Goal: Task Accomplishment & Management: Manage account settings

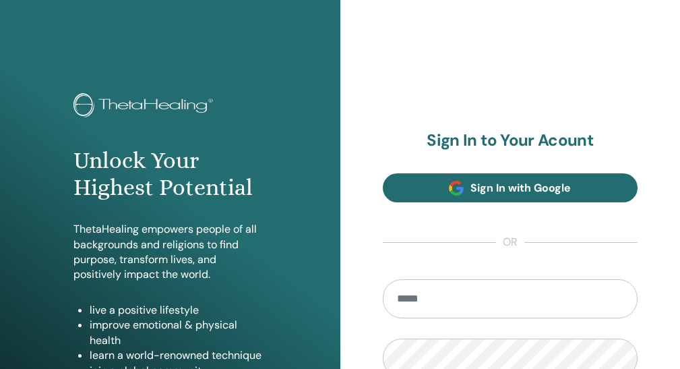
scroll to position [135, 0]
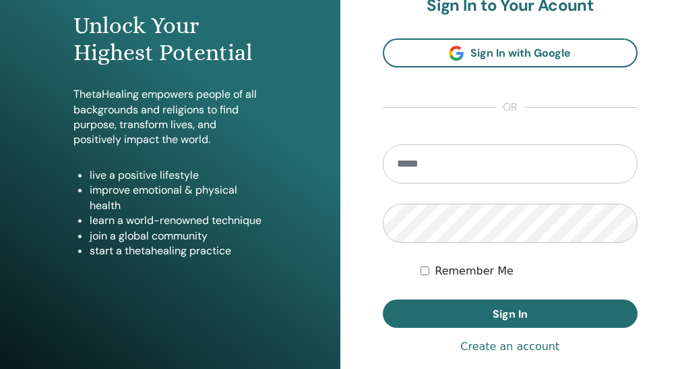
click at [463, 183] on input "email" at bounding box center [511, 163] width 256 height 39
type input "**********"
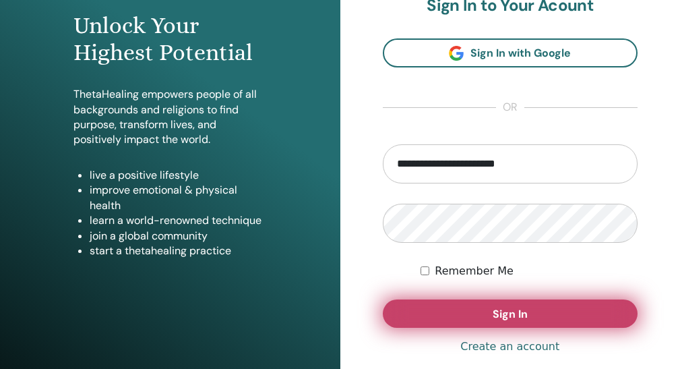
click at [516, 321] on span "Sign In" at bounding box center [510, 314] width 35 height 14
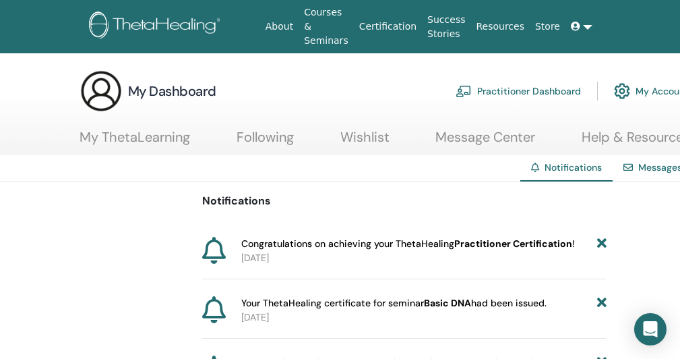
click at [495, 87] on link "Practitioner Dashboard" at bounding box center [518, 91] width 125 height 30
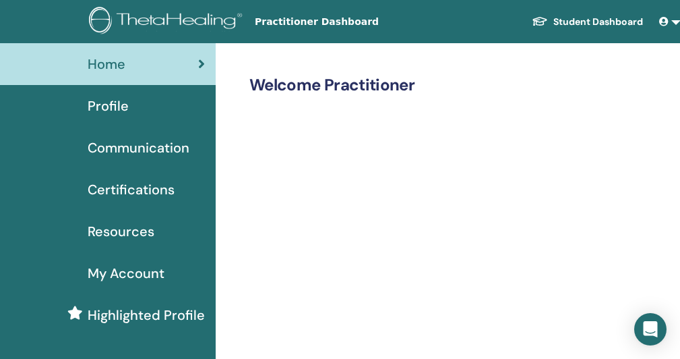
click at [133, 192] on span "Certifications" at bounding box center [131, 189] width 87 height 20
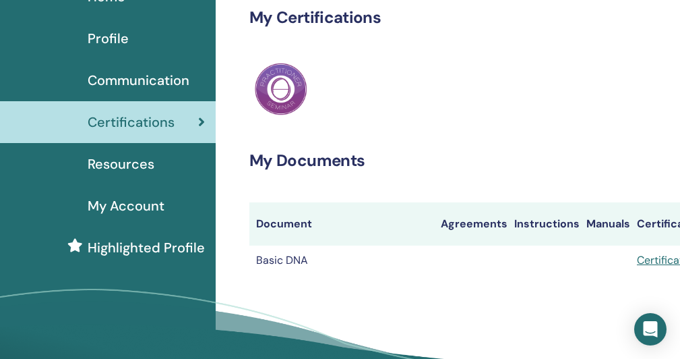
scroll to position [135, 0]
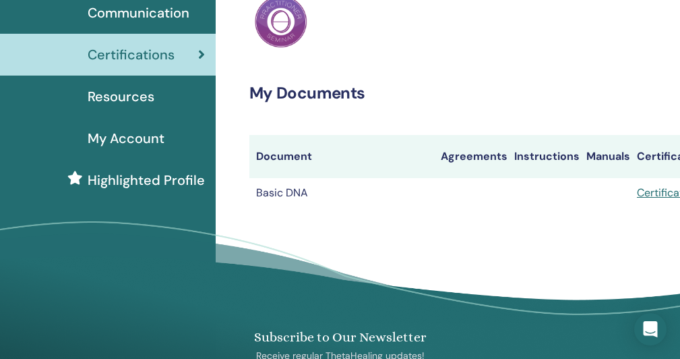
click at [285, 208] on td "Basic DNA" at bounding box center [342, 193] width 185 height 30
click at [655, 200] on link "Certificate" at bounding box center [663, 192] width 53 height 14
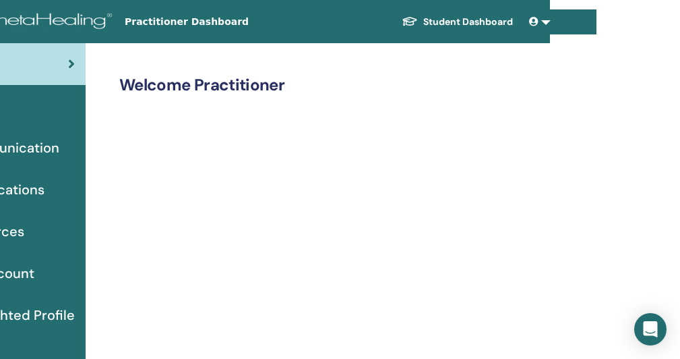
scroll to position [0, 142]
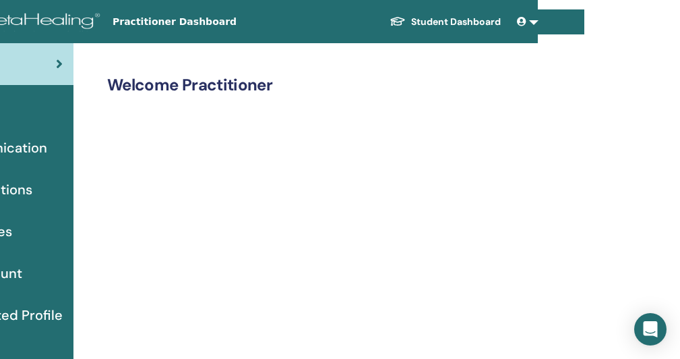
click at [533, 20] on link at bounding box center [528, 21] width 32 height 25
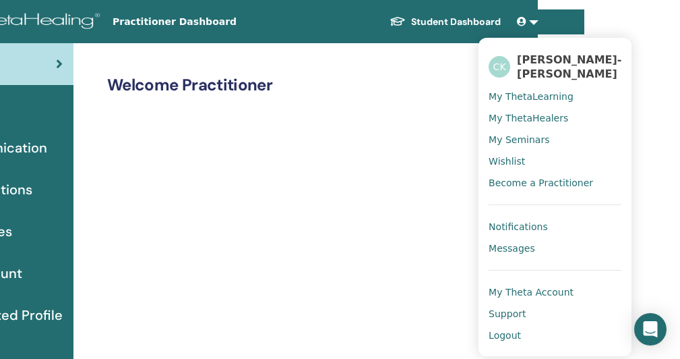
click at [533, 20] on link at bounding box center [528, 21] width 32 height 25
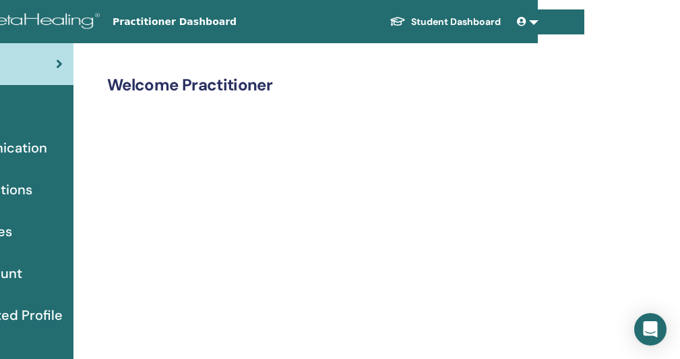
scroll to position [0, 0]
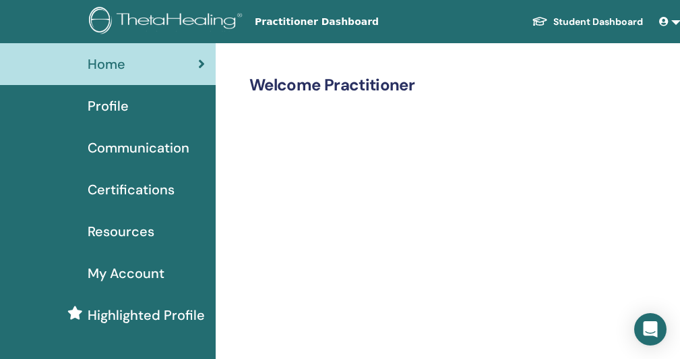
click at [148, 59] on div "Home" at bounding box center [108, 64] width 194 height 20
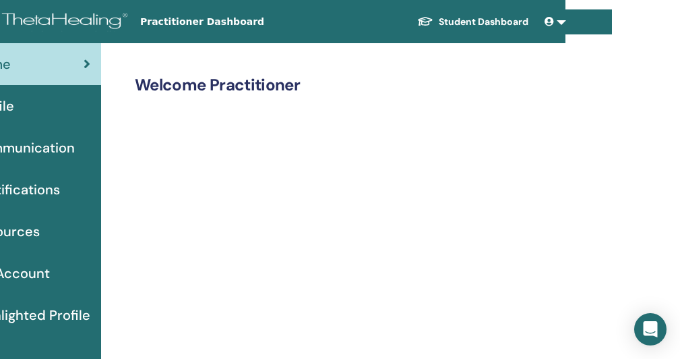
scroll to position [0, 142]
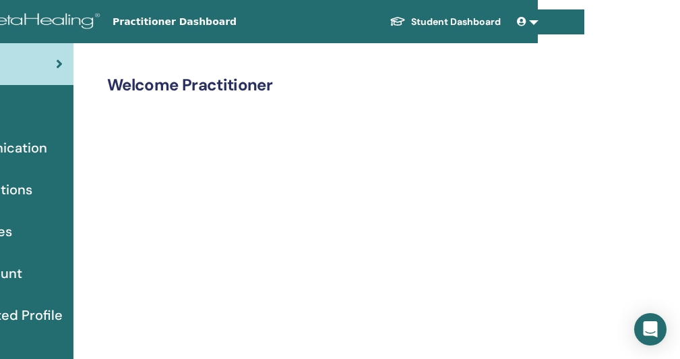
click at [156, 24] on span "Practitioner Dashboard" at bounding box center [214, 22] width 202 height 14
click at [135, 22] on span "Practitioner Dashboard" at bounding box center [214, 22] width 202 height 14
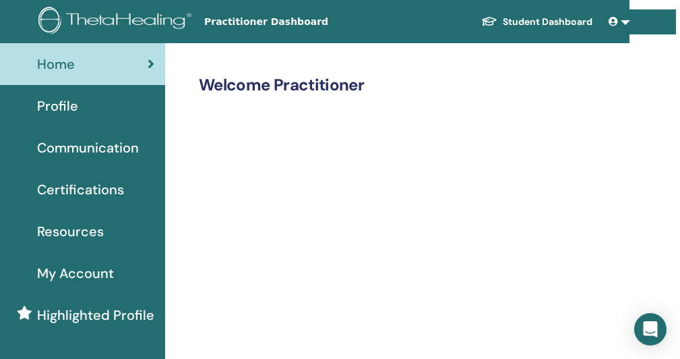
scroll to position [0, 0]
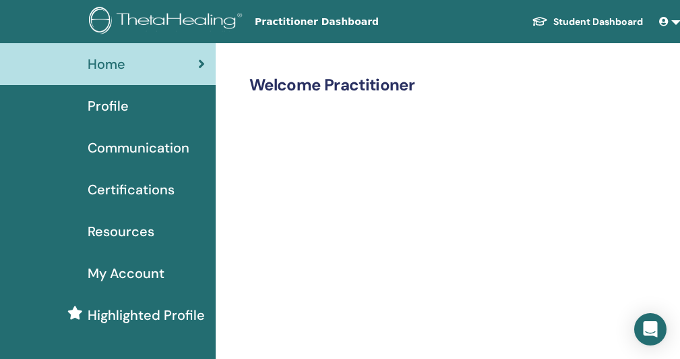
click at [296, 23] on span "Practitioner Dashboard" at bounding box center [356, 22] width 202 height 14
click at [135, 190] on span "Certifications" at bounding box center [131, 189] width 87 height 20
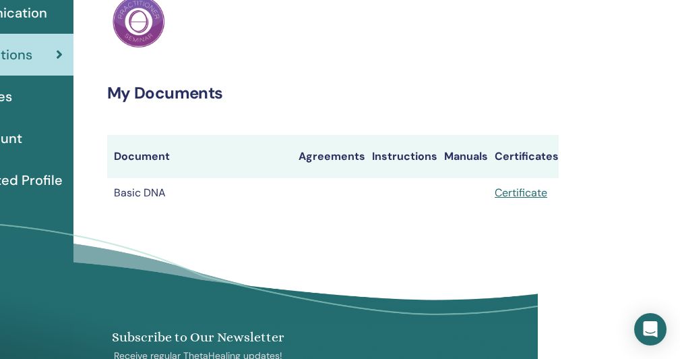
scroll to position [202, 142]
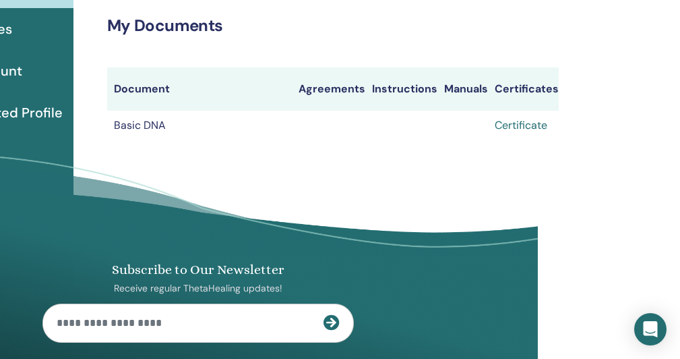
click at [518, 132] on link "Certificate" at bounding box center [521, 125] width 53 height 14
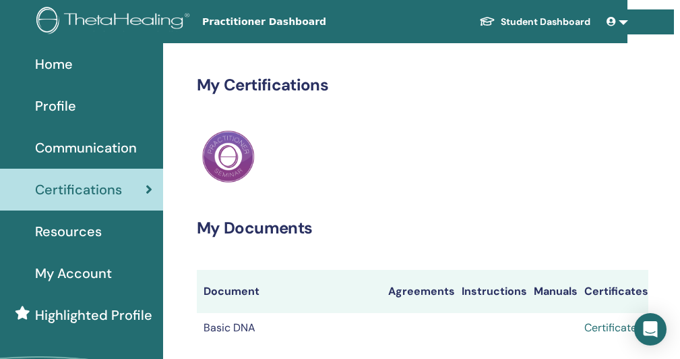
scroll to position [0, 0]
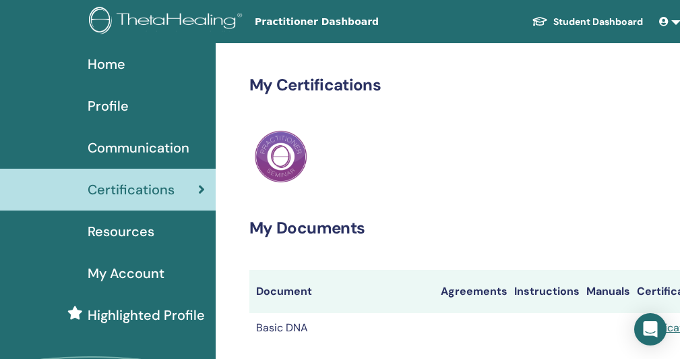
click at [107, 59] on span "Home" at bounding box center [107, 64] width 38 height 20
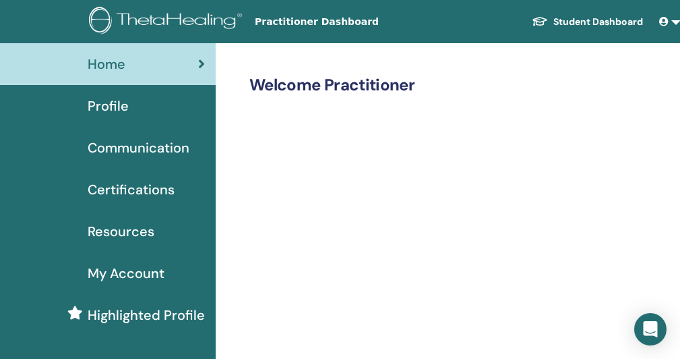
scroll to position [0, 142]
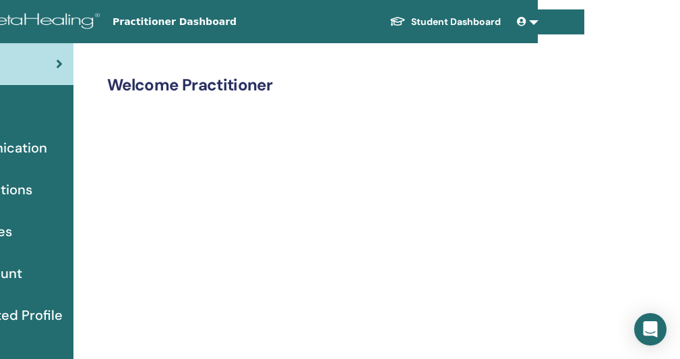
click at [531, 20] on link at bounding box center [528, 21] width 32 height 25
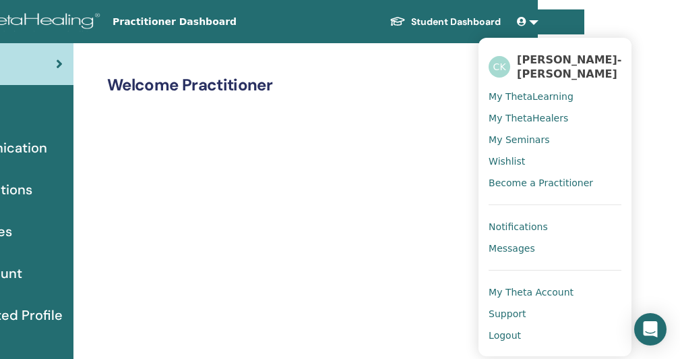
click at [507, 332] on span "Logout" at bounding box center [505, 335] width 32 height 12
